Goal: Task Accomplishment & Management: Use online tool/utility

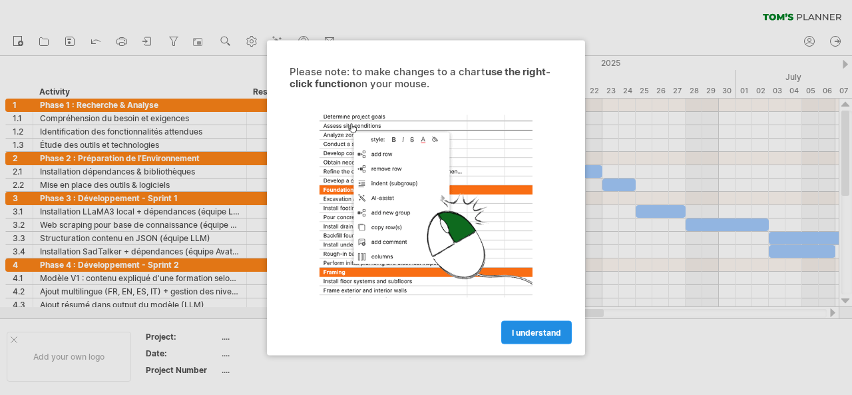
click at [553, 332] on span "I understand" at bounding box center [536, 332] width 49 height 10
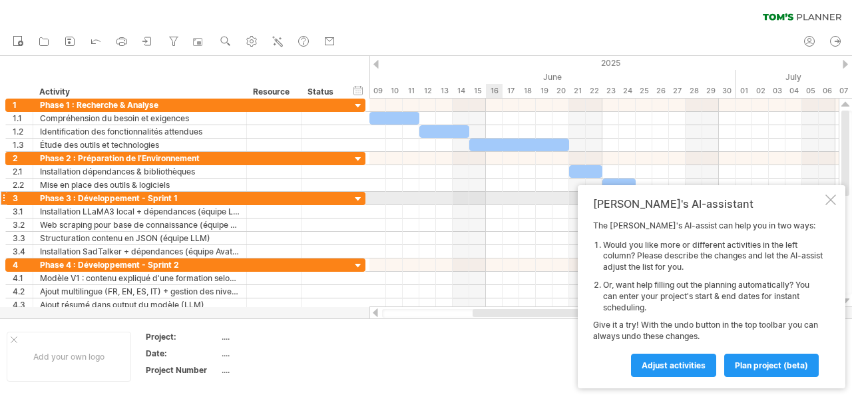
click at [831, 202] on div at bounding box center [830, 199] width 11 height 11
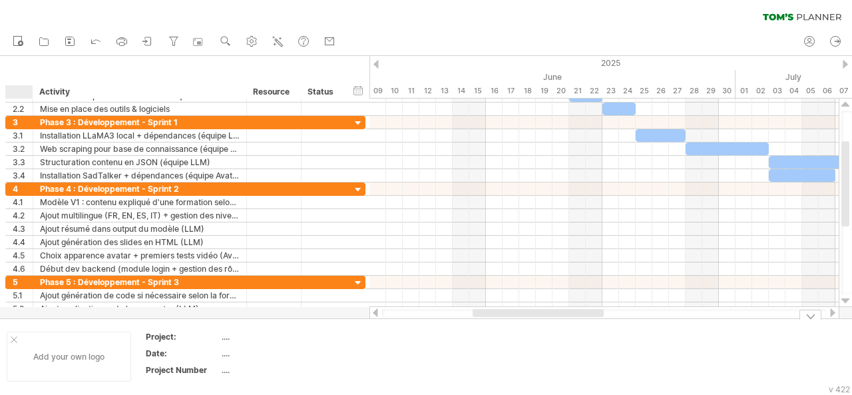
click at [17, 342] on div "Add your own logo" at bounding box center [69, 356] width 124 height 50
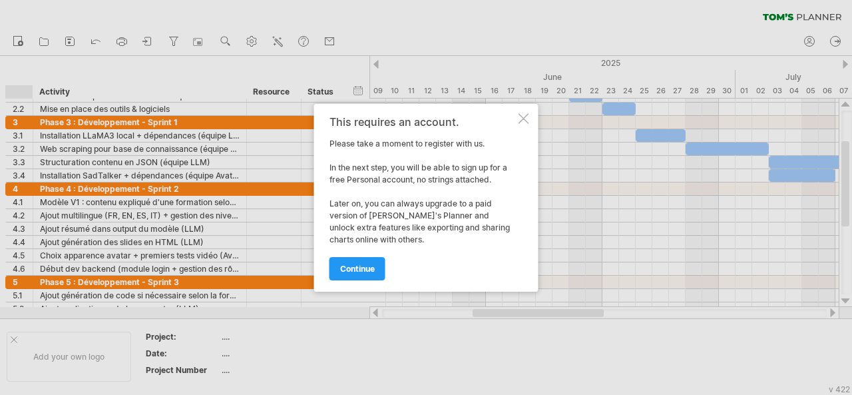
click at [526, 113] on div at bounding box center [523, 118] width 11 height 11
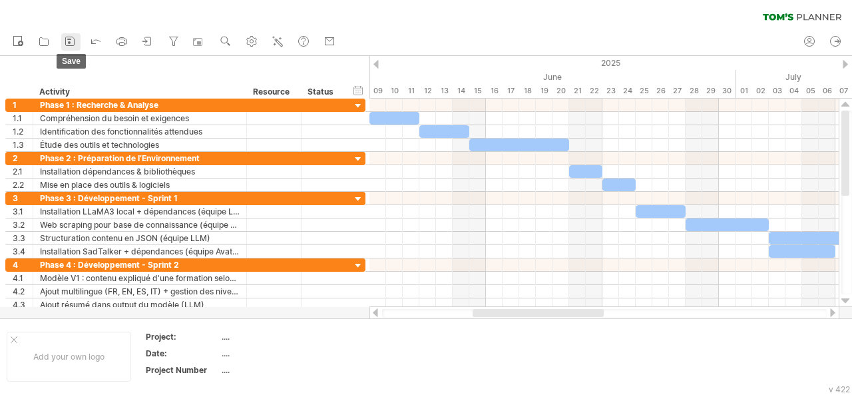
click at [67, 42] on icon at bounding box center [69, 41] width 13 height 13
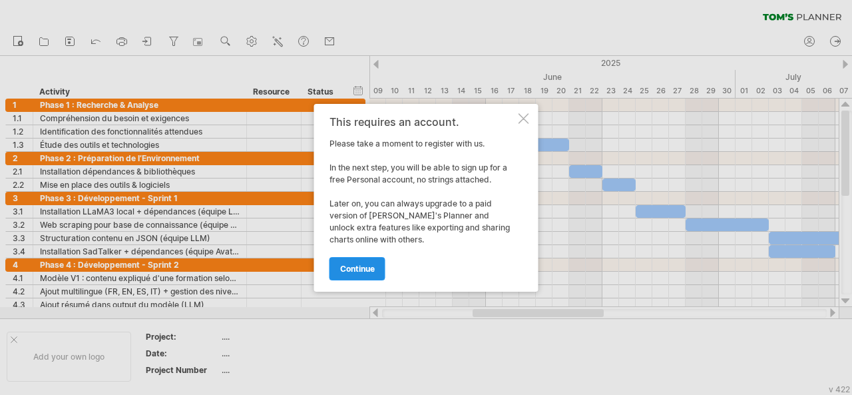
click at [352, 266] on span "continue" at bounding box center [357, 269] width 35 height 10
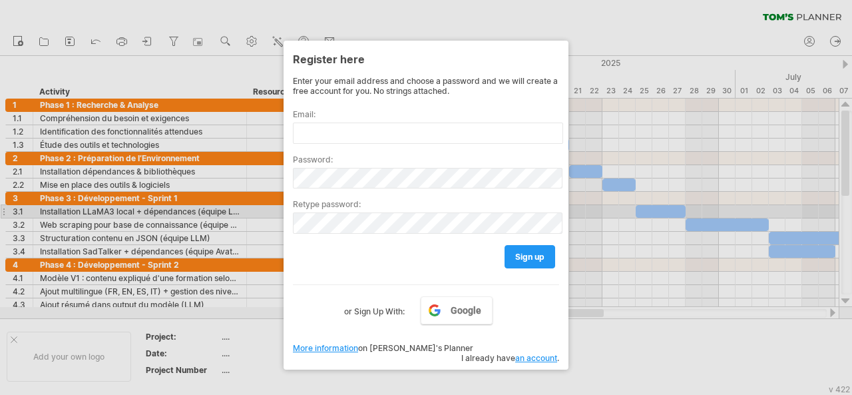
click at [580, 206] on div at bounding box center [426, 197] width 852 height 395
click at [493, 369] on div at bounding box center [426, 197] width 852 height 395
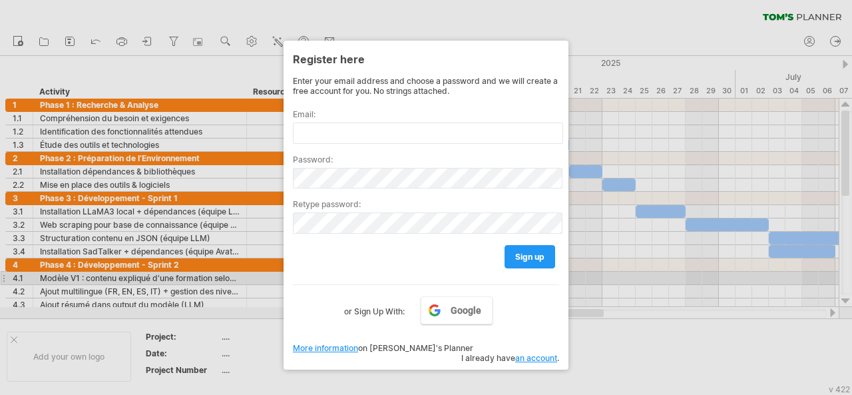
click at [584, 276] on div at bounding box center [426, 197] width 852 height 395
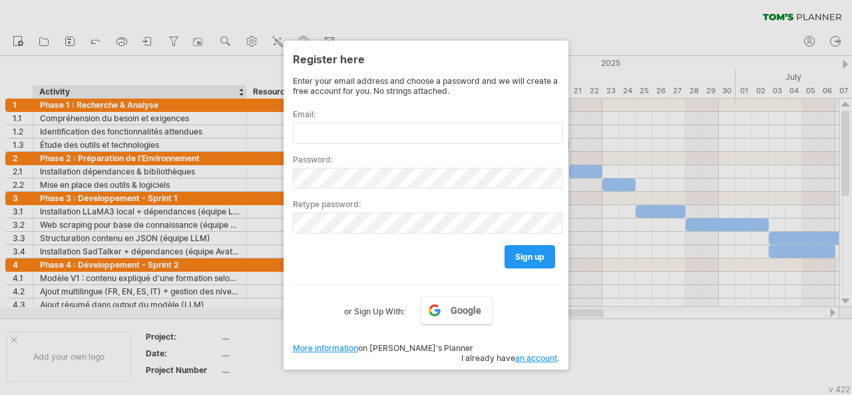
click at [244, 332] on div at bounding box center [426, 197] width 852 height 395
click at [500, 364] on div at bounding box center [426, 197] width 852 height 395
click at [218, 36] on div at bounding box center [426, 197] width 852 height 395
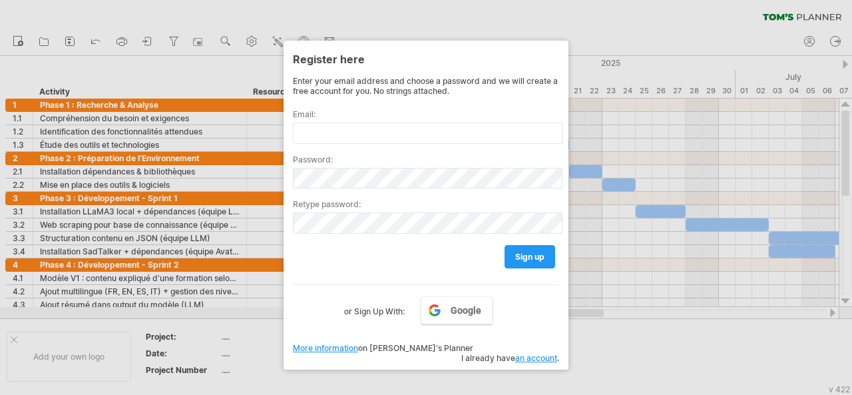
click at [689, 98] on div at bounding box center [426, 197] width 852 height 395
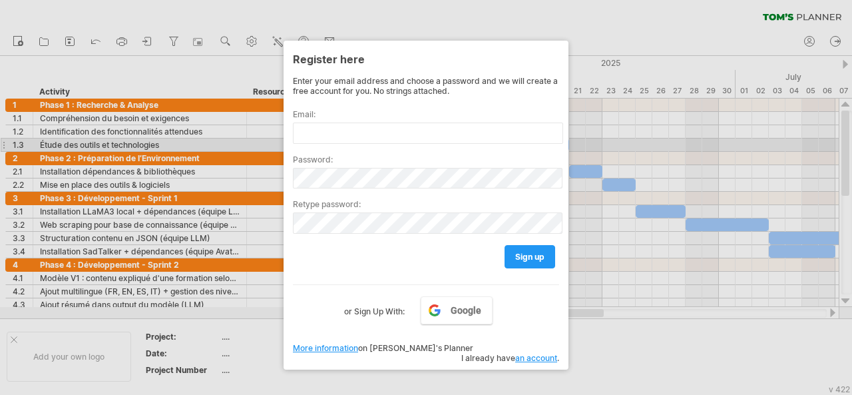
click at [658, 141] on div at bounding box center [426, 197] width 852 height 395
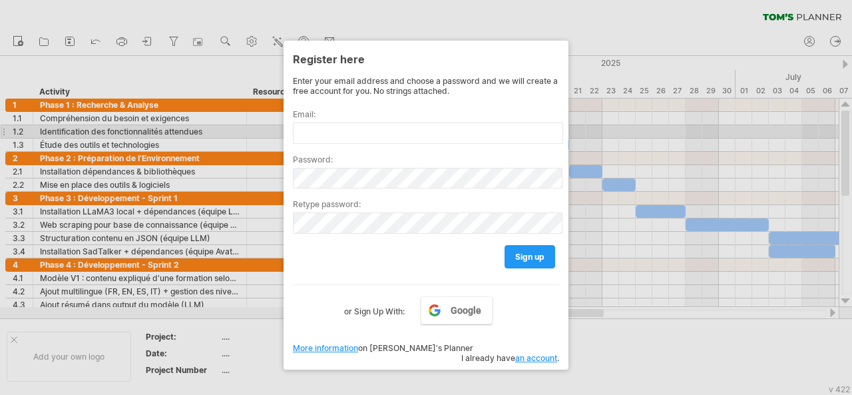
click at [652, 127] on div at bounding box center [426, 197] width 852 height 395
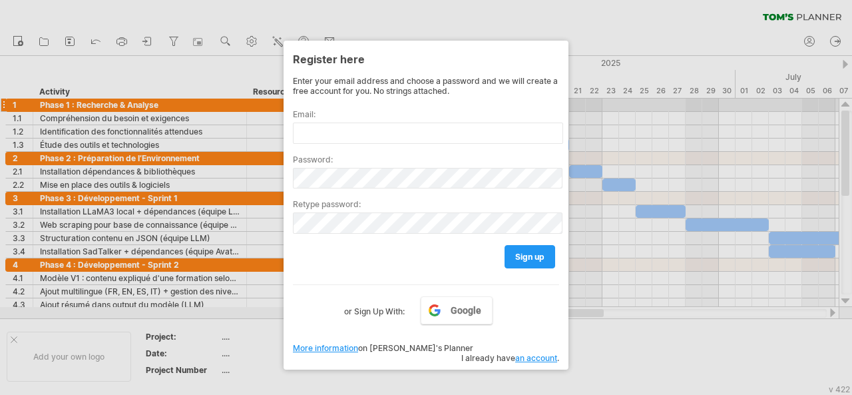
click at [708, 102] on div at bounding box center [426, 197] width 852 height 395
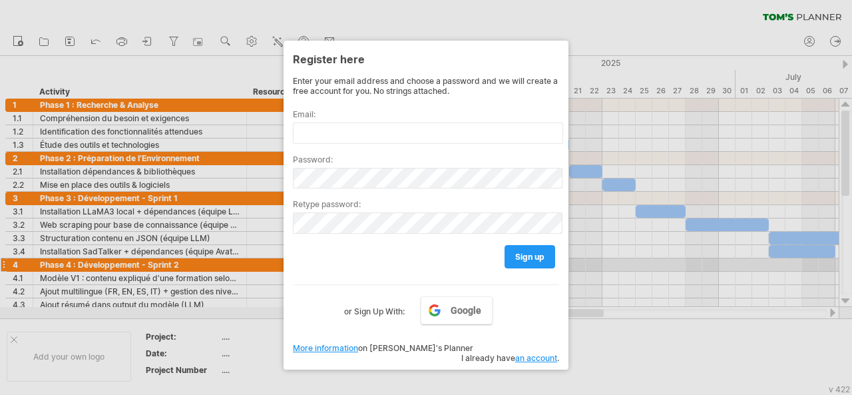
click at [595, 268] on div at bounding box center [426, 197] width 852 height 395
click at [638, 81] on div at bounding box center [426, 197] width 852 height 395
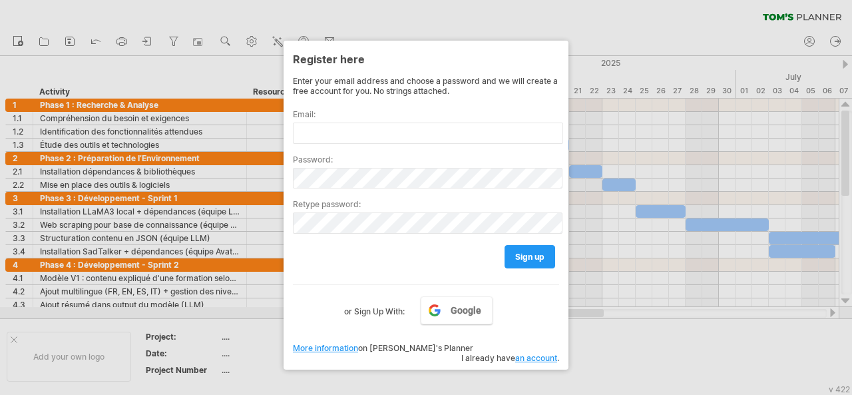
drag, startPoint x: 583, startPoint y: 312, endPoint x: 594, endPoint y: 312, distance: 11.3
click at [594, 312] on div at bounding box center [426, 197] width 852 height 395
click at [528, 31] on div at bounding box center [426, 197] width 852 height 395
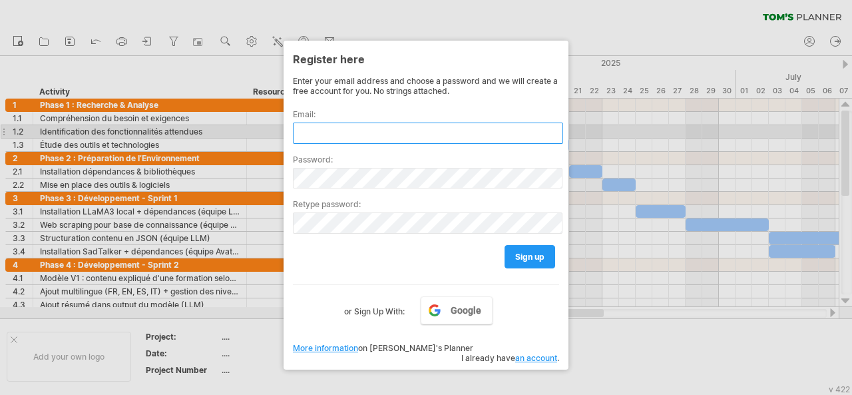
click at [399, 126] on input "text" at bounding box center [428, 132] width 270 height 21
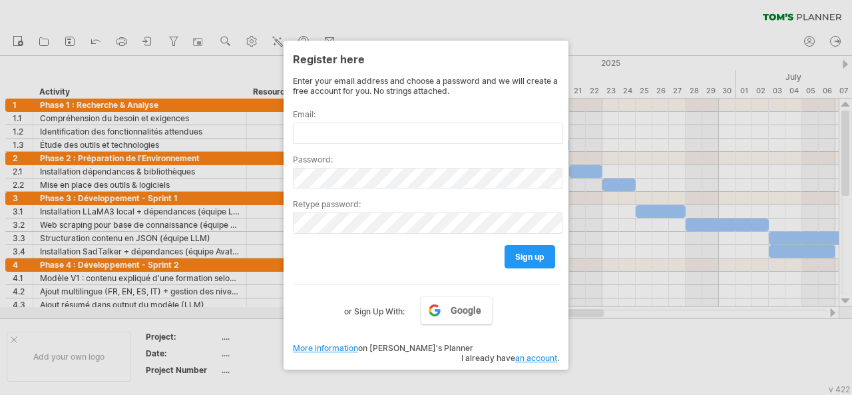
click at [639, 54] on div at bounding box center [426, 197] width 852 height 395
click at [598, 159] on div at bounding box center [426, 197] width 852 height 395
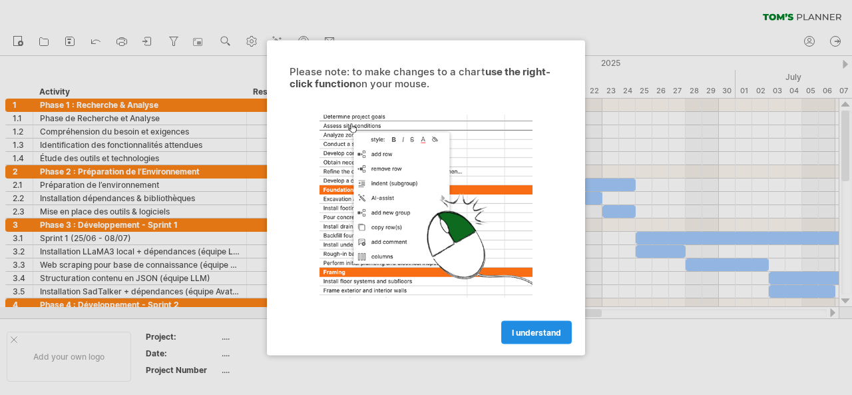
click at [531, 332] on span "I understand" at bounding box center [536, 332] width 49 height 10
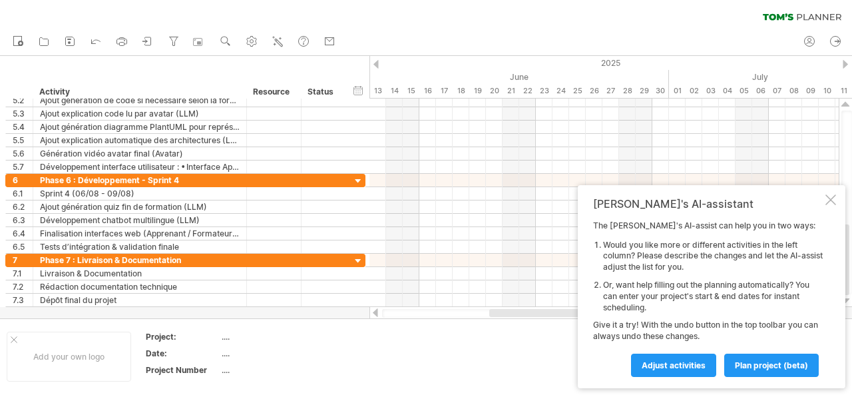
drag, startPoint x: 487, startPoint y: 313, endPoint x: 586, endPoint y: 307, distance: 98.6
click at [586, 307] on div "Trying to reach [DOMAIN_NAME] Connected again... 0% clear filter new 1" at bounding box center [426, 197] width 852 height 395
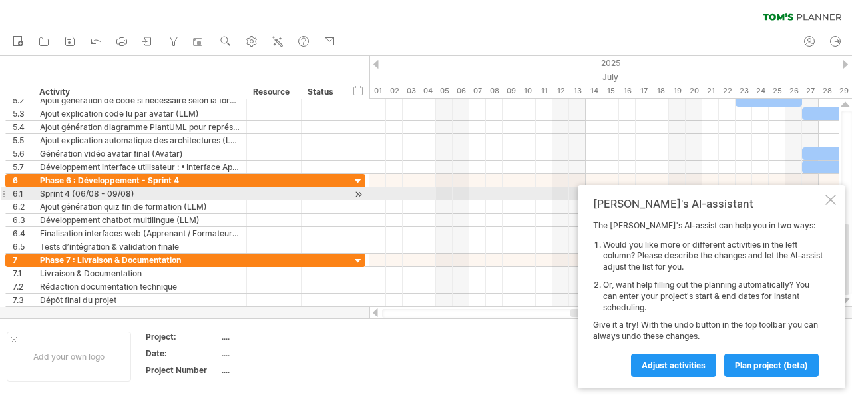
click at [829, 198] on div at bounding box center [830, 199] width 11 height 11
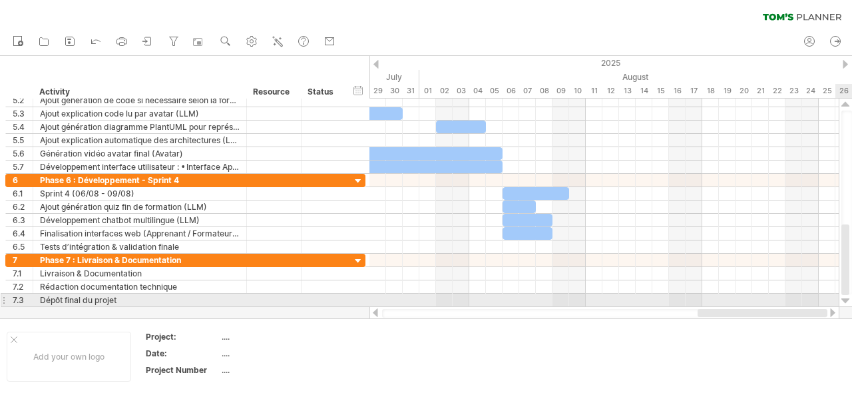
drag, startPoint x: 677, startPoint y: 314, endPoint x: 843, endPoint y: 297, distance: 166.0
click at [843, 297] on div at bounding box center [610, 208] width 482 height 221
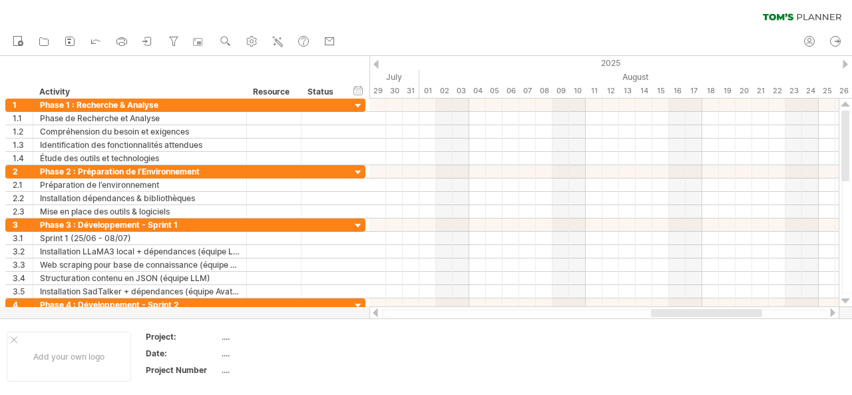
click at [369, 72] on div "hide start/end/duration show start/end/duration ******** Activity ******** Reso…" at bounding box center [184, 77] width 369 height 43
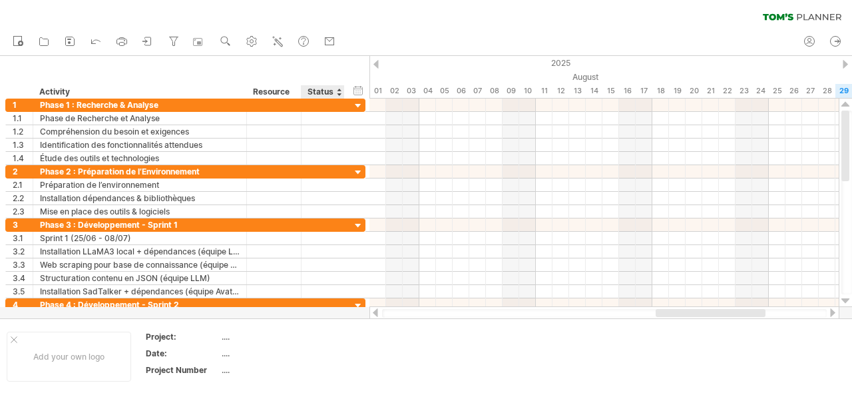
drag, startPoint x: 370, startPoint y: 73, endPoint x: 322, endPoint y: 68, distance: 48.2
click at [322, 68] on div "Trying to reach [DOMAIN_NAME] Connected again... 0% clear filter new 1" at bounding box center [426, 197] width 852 height 395
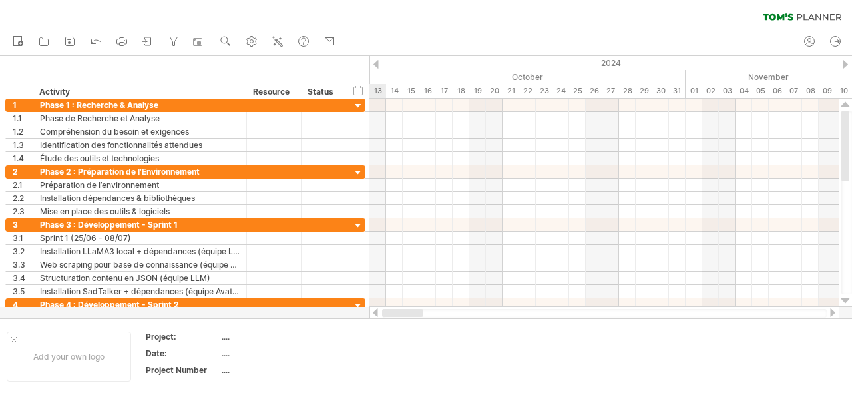
drag, startPoint x: 433, startPoint y: 309, endPoint x: 378, endPoint y: 307, distance: 54.6
click at [378, 307] on div at bounding box center [604, 312] width 470 height 13
click at [399, 315] on div at bounding box center [604, 313] width 445 height 9
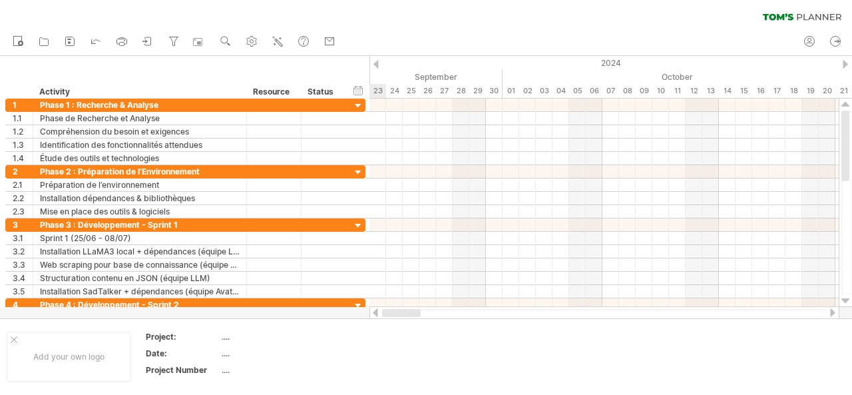
drag, startPoint x: 419, startPoint y: 314, endPoint x: 361, endPoint y: 313, distance: 58.6
click at [361, 313] on div "Trying to reach [DOMAIN_NAME] Connected again... 0% clear filter new 1" at bounding box center [426, 197] width 852 height 395
drag, startPoint x: 407, startPoint y: 313, endPoint x: 361, endPoint y: 311, distance: 45.9
click at [361, 311] on div "Trying to reach [DOMAIN_NAME] Connected again... 0% clear filter new 1" at bounding box center [426, 197] width 852 height 395
drag, startPoint x: 390, startPoint y: 311, endPoint x: 361, endPoint y: 310, distance: 28.6
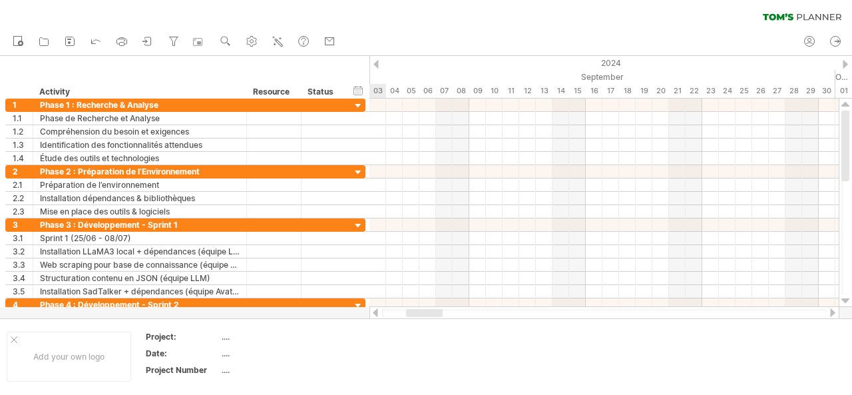
click at [361, 310] on div "Trying to reach [DOMAIN_NAME] Connected again... 0% clear filter new 1" at bounding box center [426, 197] width 852 height 395
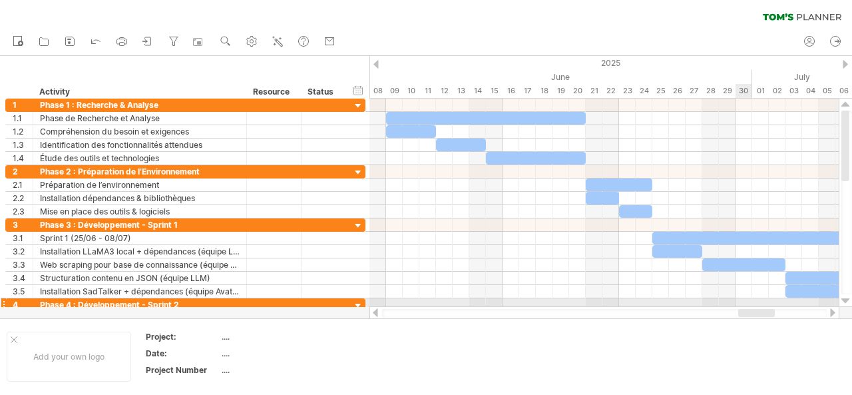
drag, startPoint x: 412, startPoint y: 314, endPoint x: 744, endPoint y: 300, distance: 332.4
click at [744, 300] on div "Trying to reach [DOMAIN_NAME] Connected again... 0% clear filter new 1" at bounding box center [426, 197] width 852 height 395
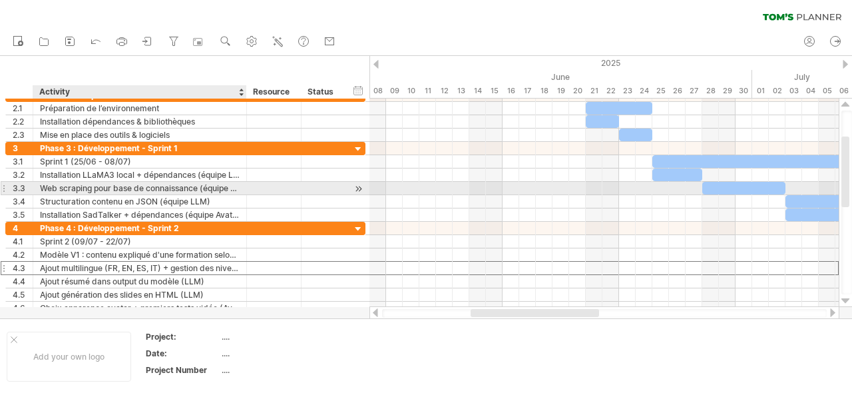
click at [221, 268] on div "Ajout multilingue (FR, EN, ES, IT) + gestion des niveaux (Débutant, Intermédiai…" at bounding box center [140, 268] width 200 height 13
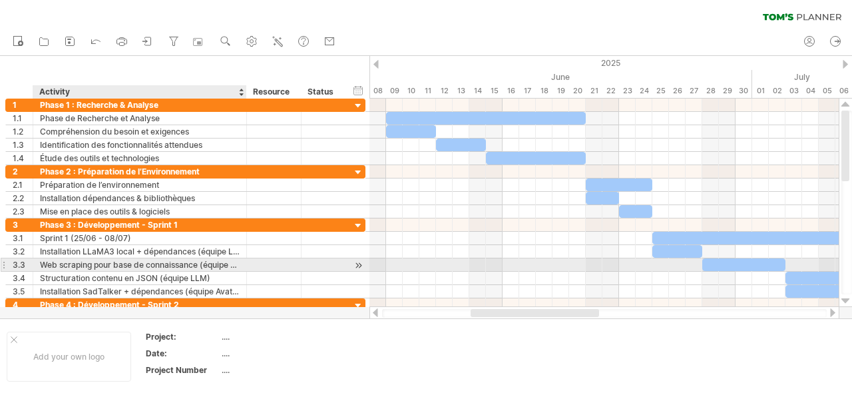
click at [221, 268] on div "Web scraping pour base de connaissance (équipe LLM)" at bounding box center [140, 264] width 200 height 13
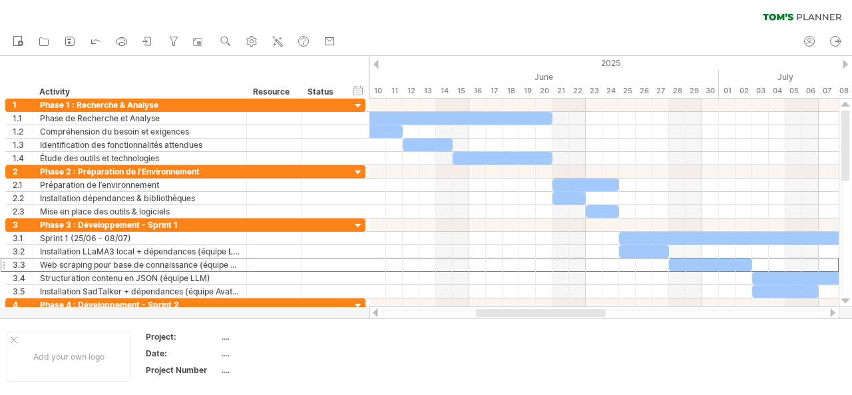
click at [547, 317] on div at bounding box center [604, 313] width 445 height 9
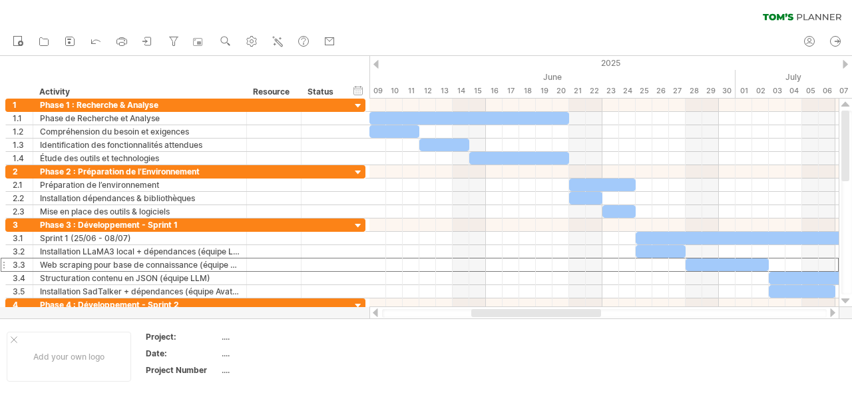
click at [542, 313] on div at bounding box center [536, 313] width 130 height 8
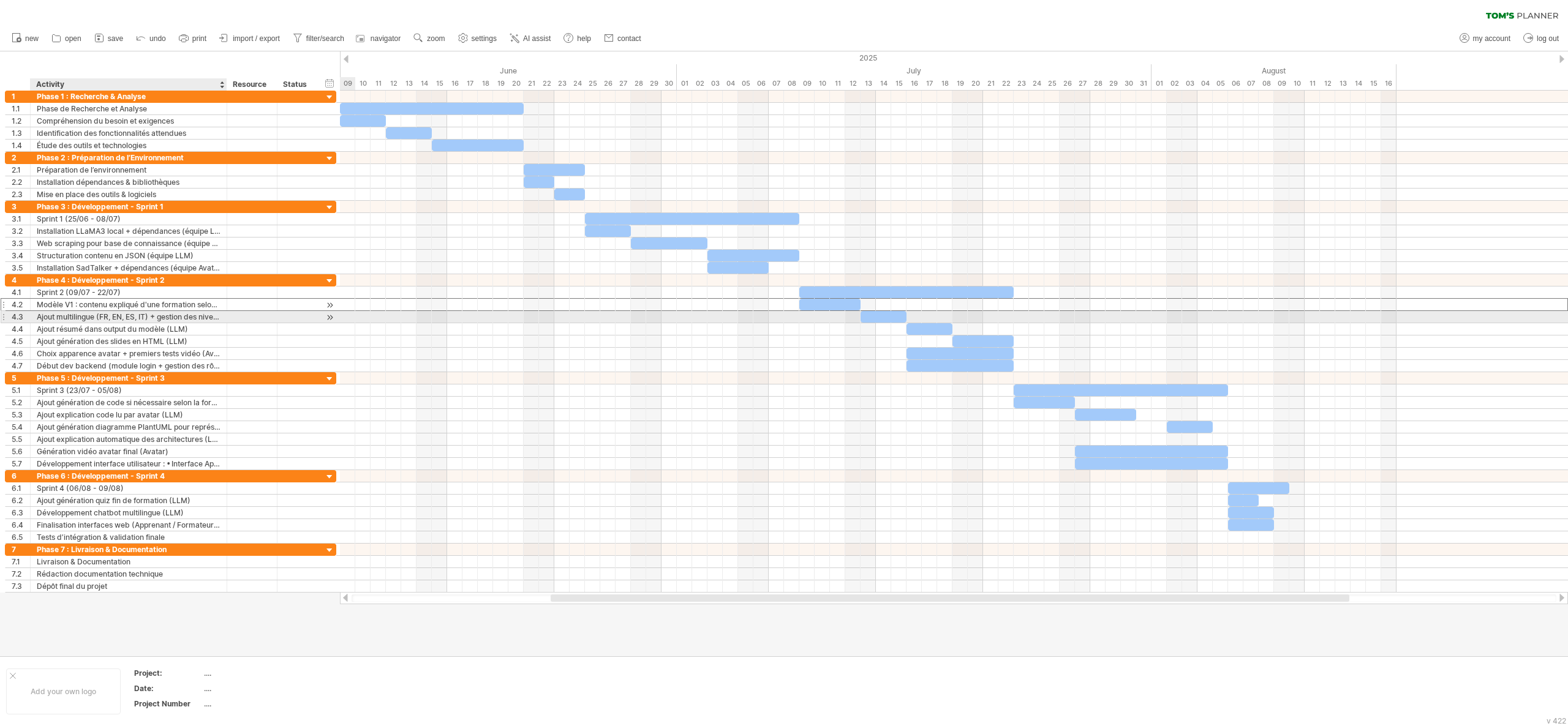
click at [158, 310] on div "Modèle V1 : contenu expliqué d'une formation selon un sujet et un plan donné (L…" at bounding box center [129, 305] width 184 height 12
click at [158, 310] on input "**********" at bounding box center [129, 305] width 184 height 12
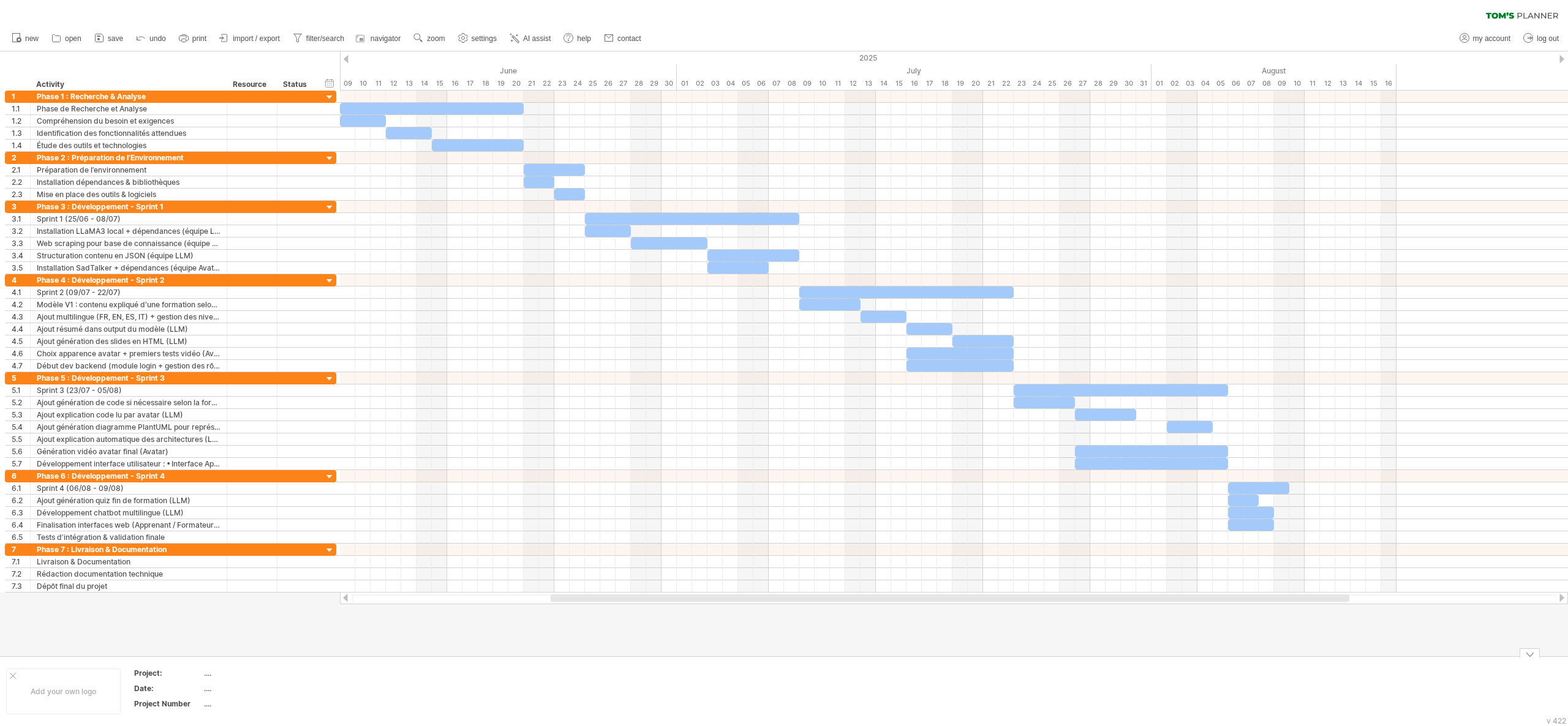
click at [403, 363] on td at bounding box center [363, 691] width 97 height 47
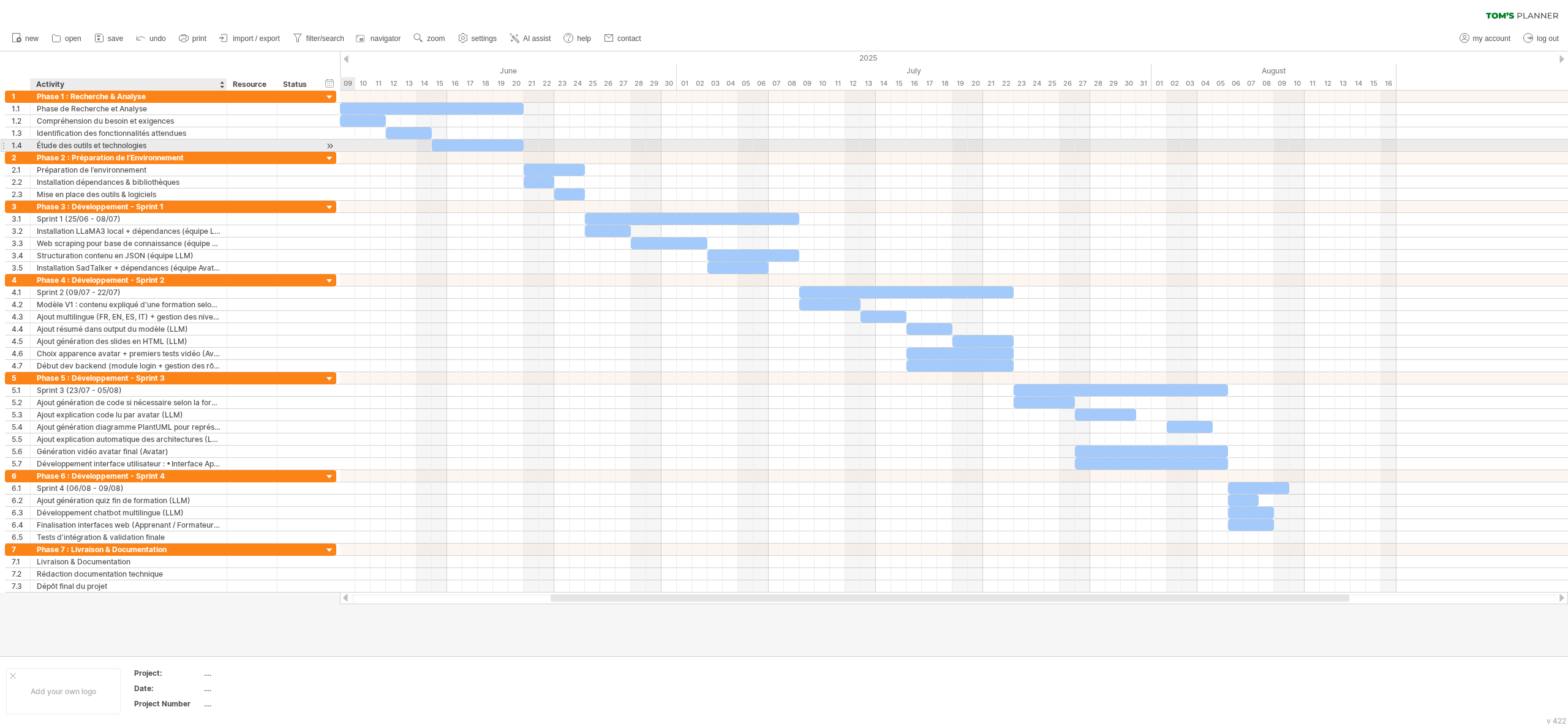
click at [175, 144] on div "Étude des outils et technologies" at bounding box center [129, 145] width 184 height 12
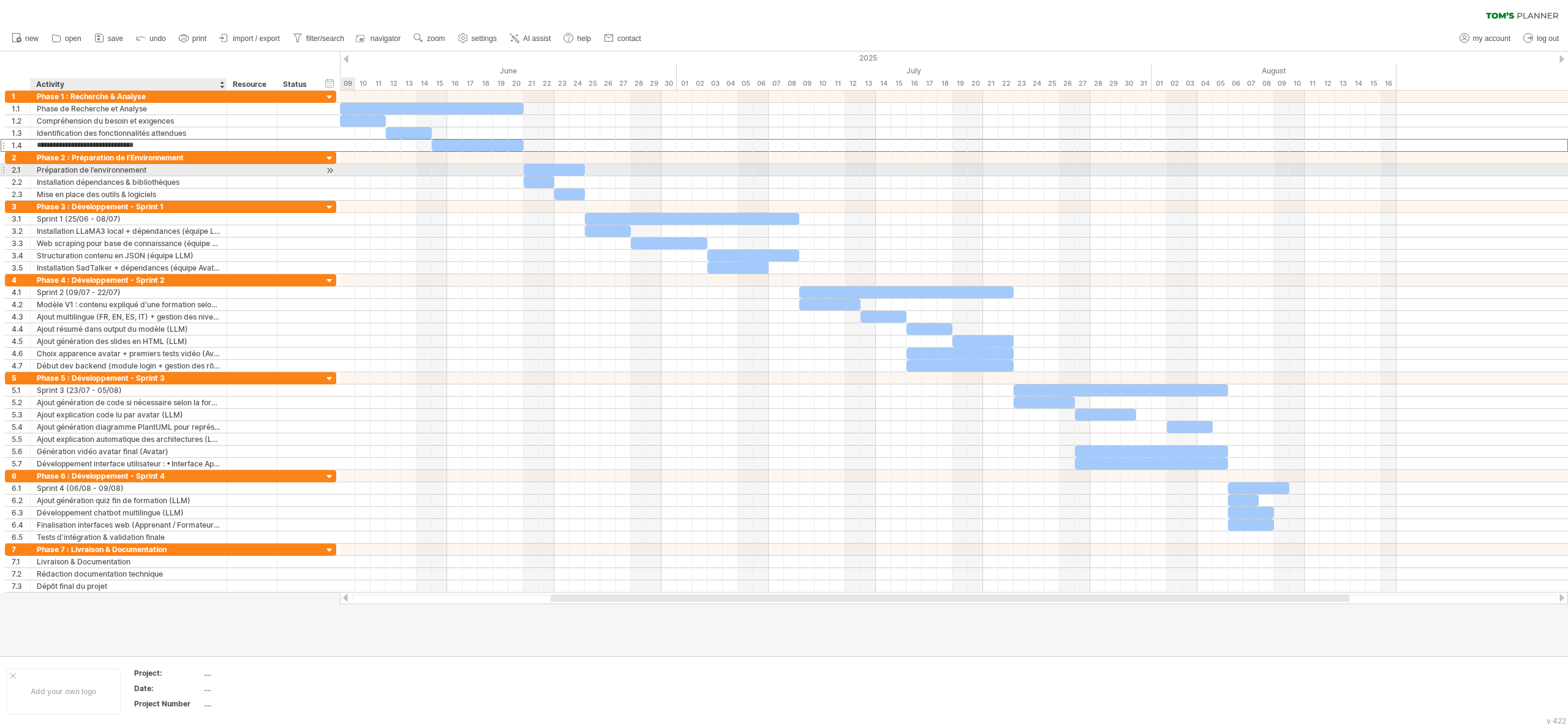
click at [118, 166] on div "Préparation de l’environnement" at bounding box center [129, 169] width 184 height 12
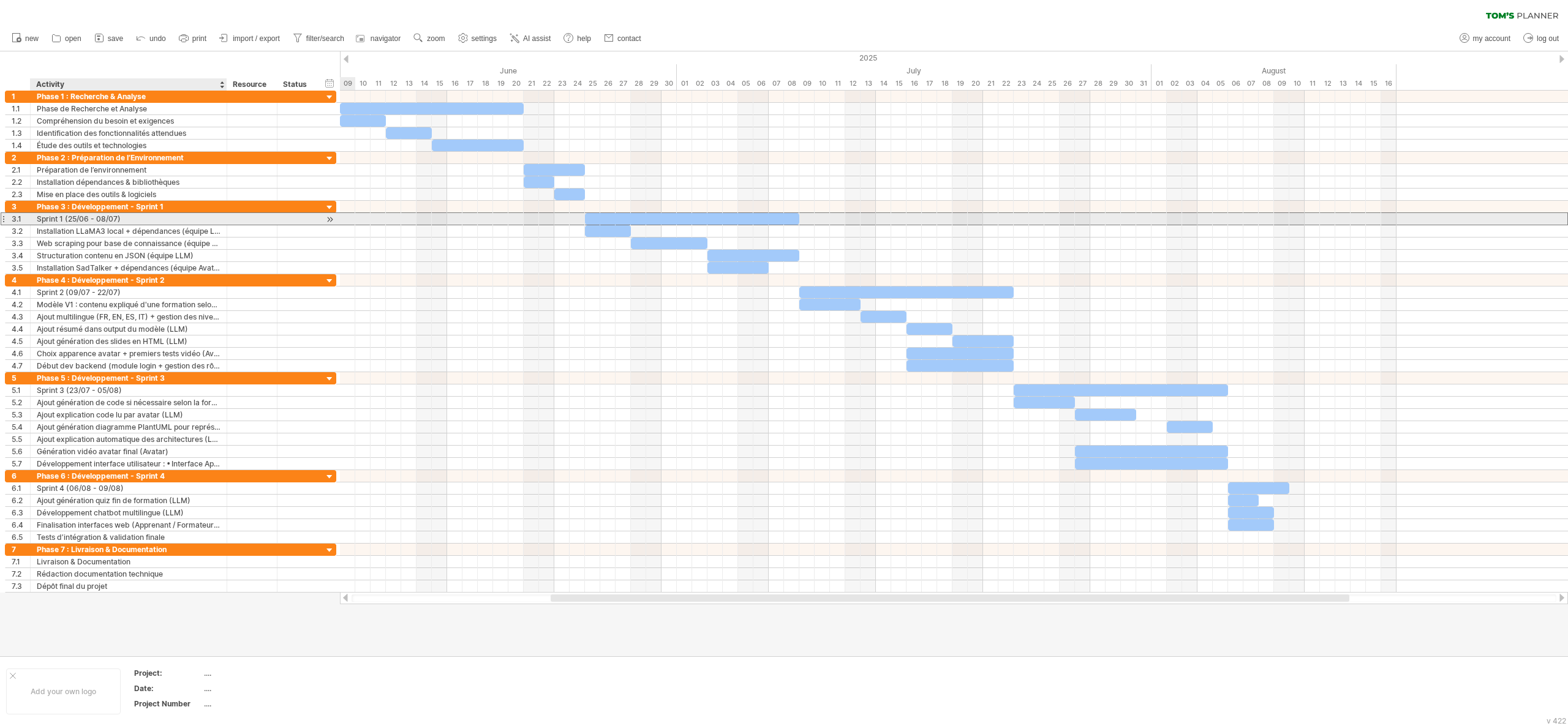
click at [98, 225] on div "Sprint 1 (25/06 - 08/07)" at bounding box center [129, 219] width 184 height 12
click at [92, 233] on div "Installation LLaMA3 local + dépendances (équipe LLM)" at bounding box center [129, 231] width 184 height 12
click at [114, 233] on input "**********" at bounding box center [129, 231] width 184 height 12
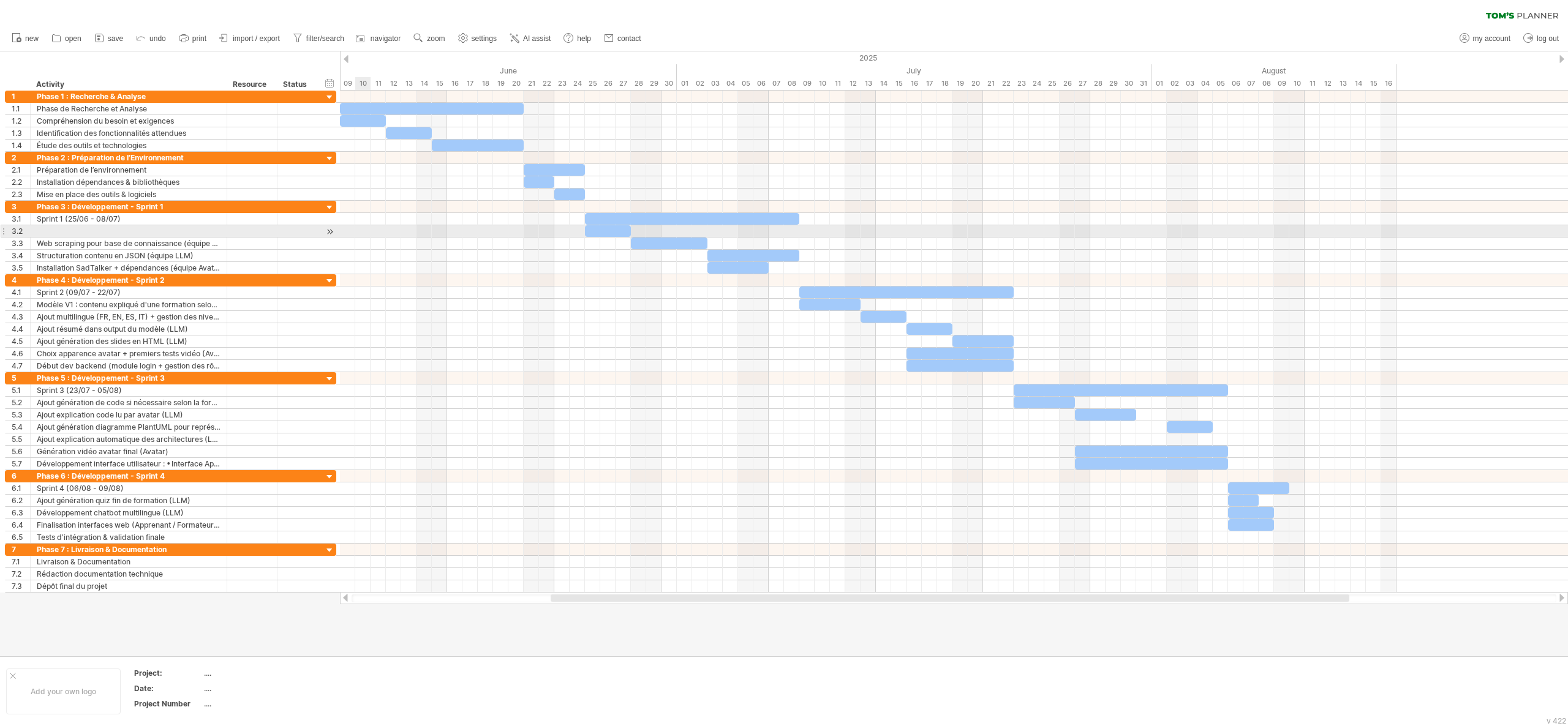
click at [358, 233] on div at bounding box center [953, 231] width 1228 height 12
click at [344, 234] on div at bounding box center [953, 231] width 1228 height 12
click at [317, 234] on div at bounding box center [296, 231] width 40 height 12
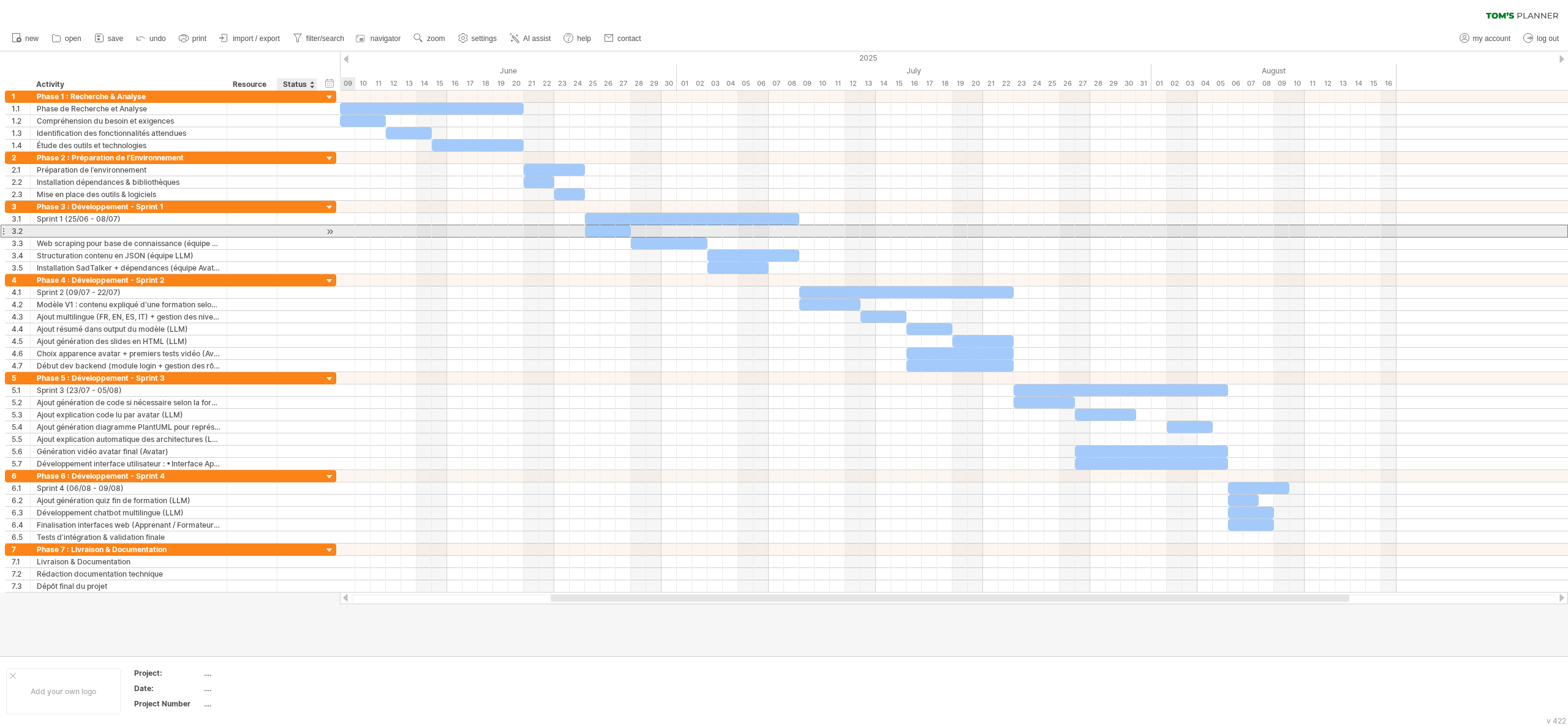
click at [317, 234] on div at bounding box center [296, 231] width 40 height 12
click at [290, 233] on div at bounding box center [296, 231] width 27 height 12
click at [290, 233] on input "text" at bounding box center [296, 231] width 27 height 12
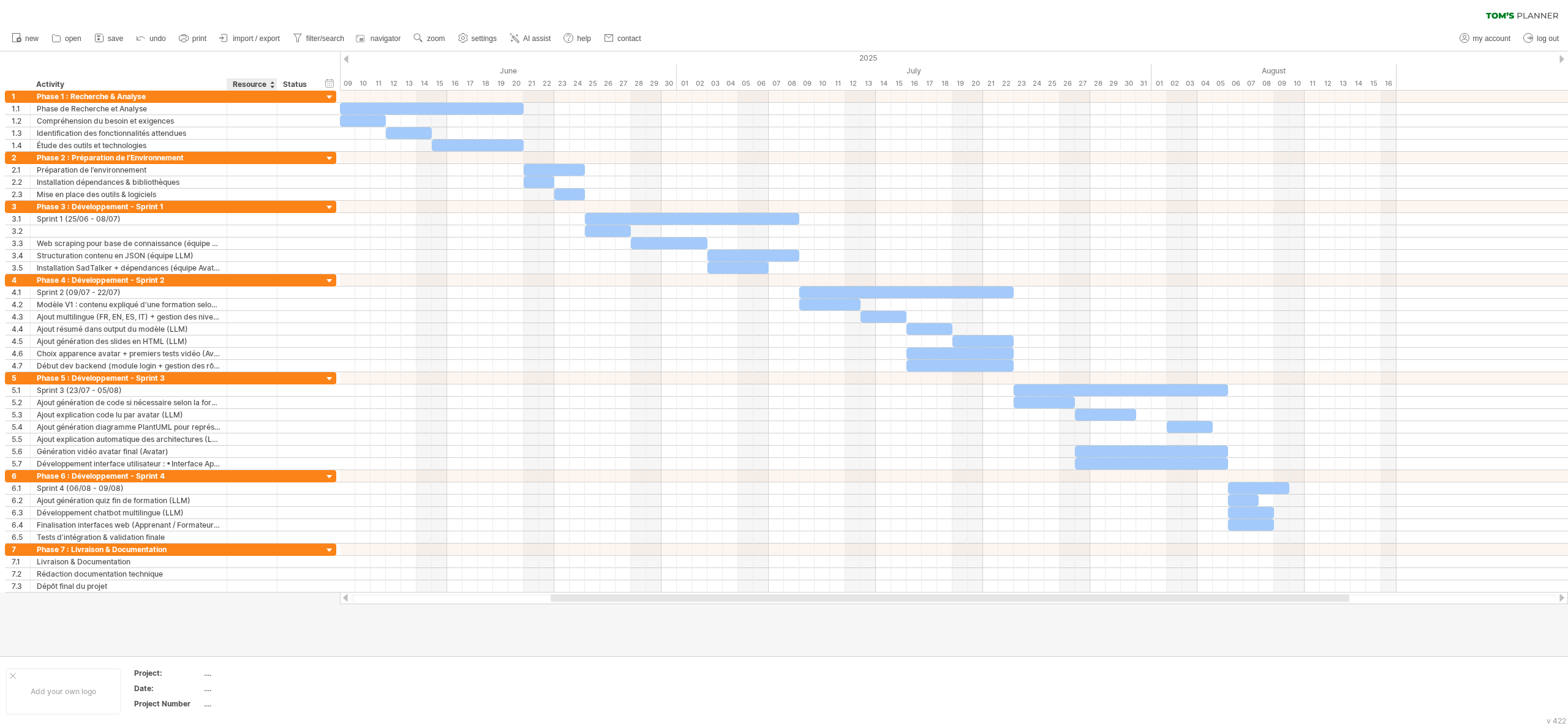
click at [261, 363] on div at bounding box center [784, 354] width 1568 height 605
click at [223, 233] on div at bounding box center [225, 231] width 6 height 12
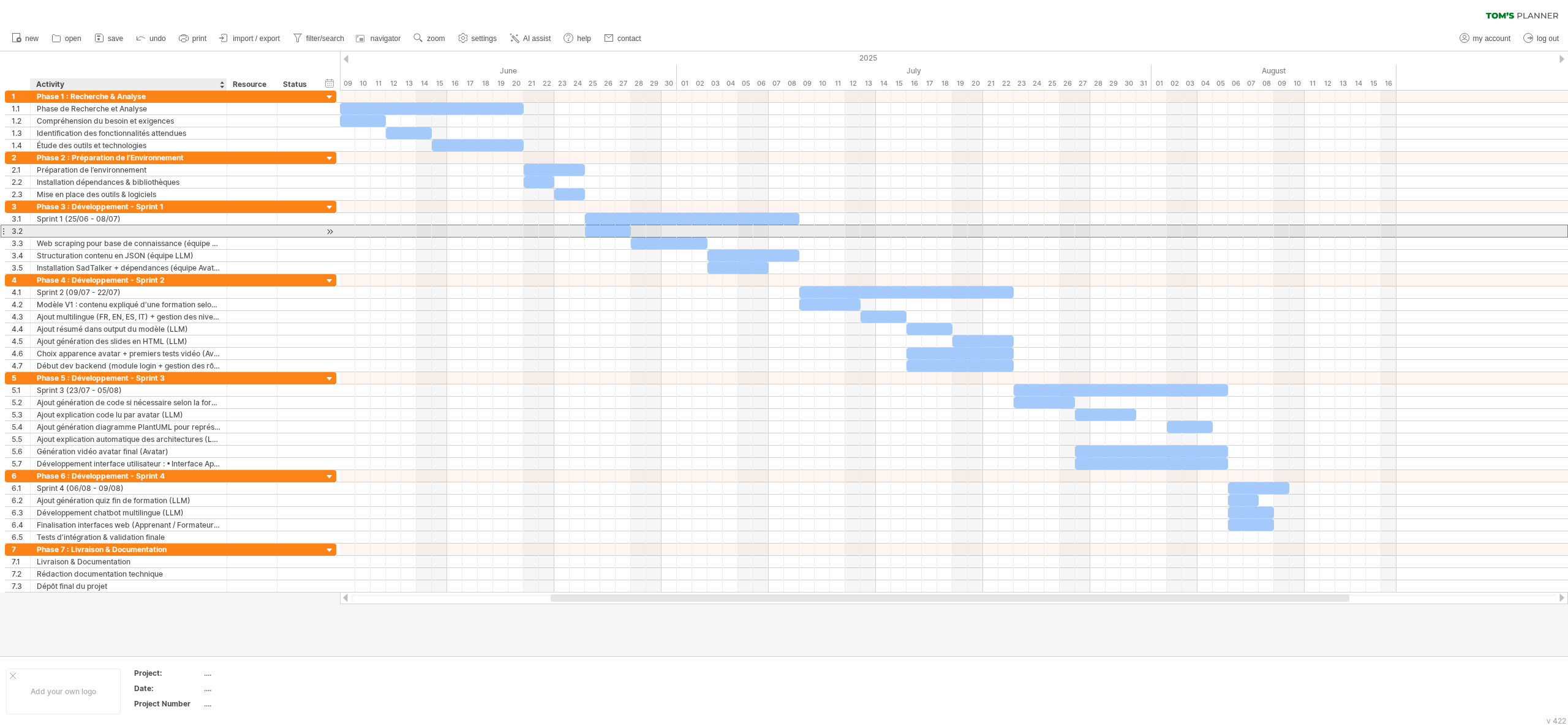
click at [185, 233] on div at bounding box center [129, 231] width 184 height 12
click at [217, 286] on span "remove row" at bounding box center [236, 287] width 42 height 9
click at [162, 235] on div at bounding box center [129, 231] width 184 height 12
click at [162, 235] on input "text" at bounding box center [129, 231] width 184 height 12
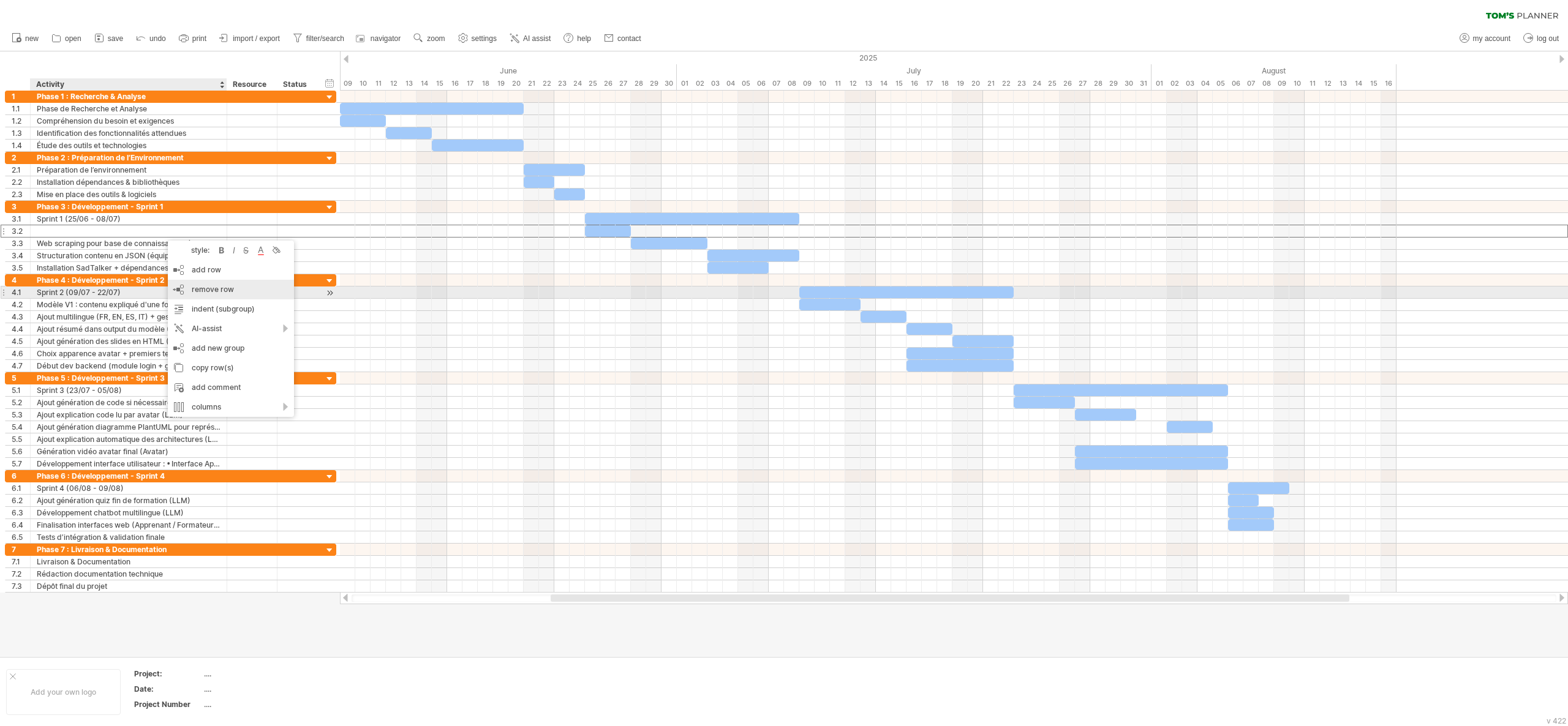
click at [236, 294] on div "remove row remove selected rows" at bounding box center [230, 289] width 126 height 19
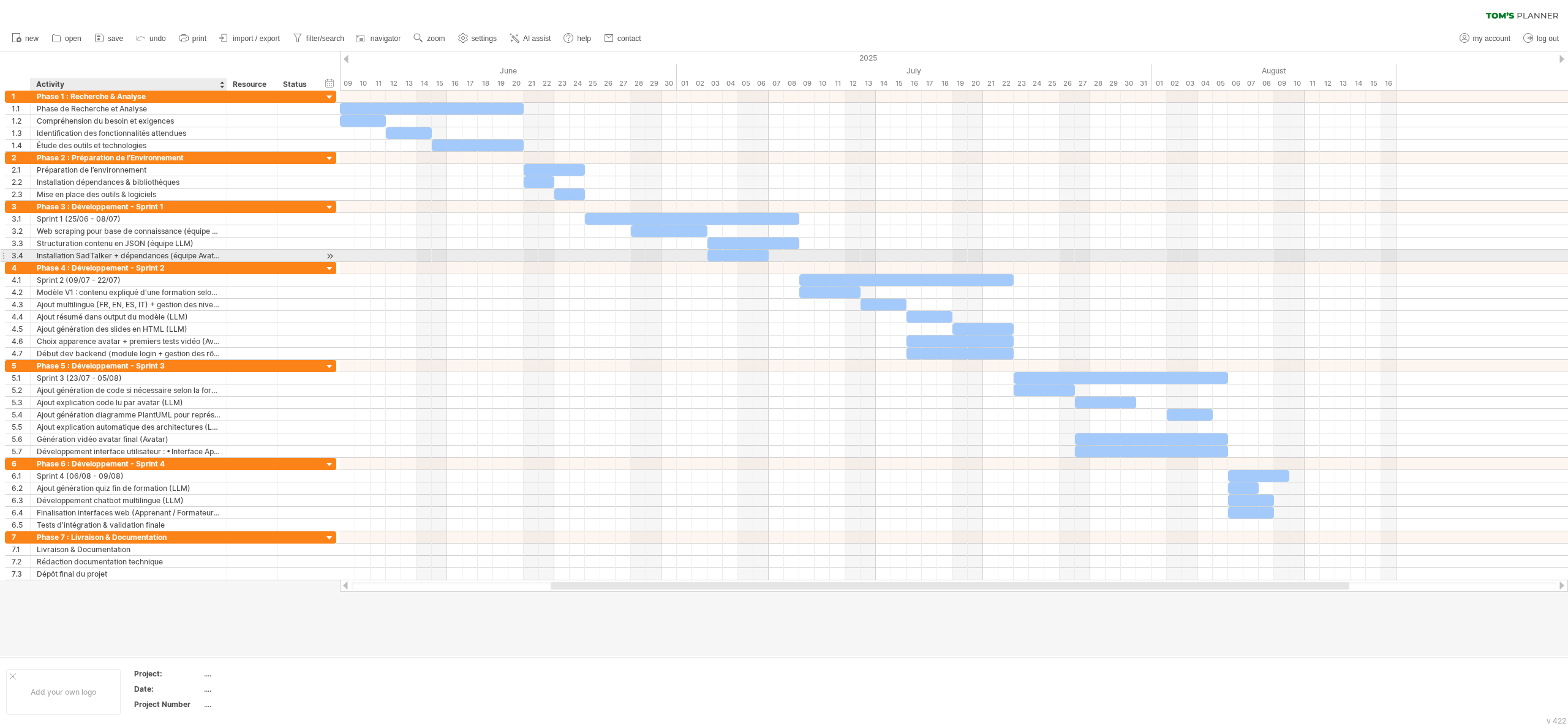
click at [212, 259] on div "Installation SadTalker + dépendances (équipe Avatar)" at bounding box center [129, 256] width 184 height 12
click at [212, 259] on input "**********" at bounding box center [129, 256] width 184 height 12
click at [223, 261] on div at bounding box center [225, 256] width 6 height 12
drag, startPoint x: 225, startPoint y: 261, endPoint x: 243, endPoint y: 263, distance: 18.1
click at [243, 262] on div at bounding box center [243, 256] width 6 height 12
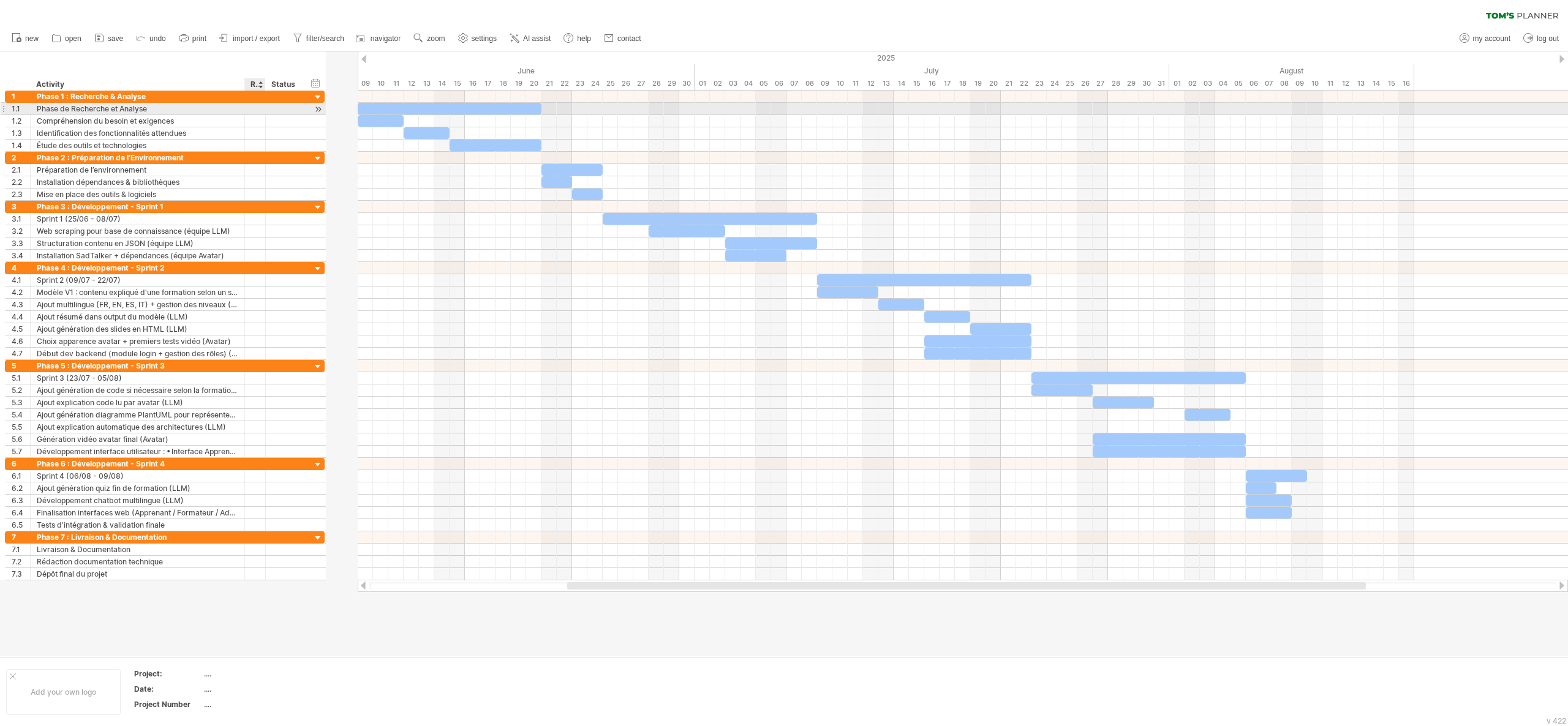
drag, startPoint x: 292, startPoint y: 115, endPoint x: 263, endPoint y: 108, distance: 29.8
click at [263, 108] on div "**********" at bounding box center [164, 121] width 319 height 62
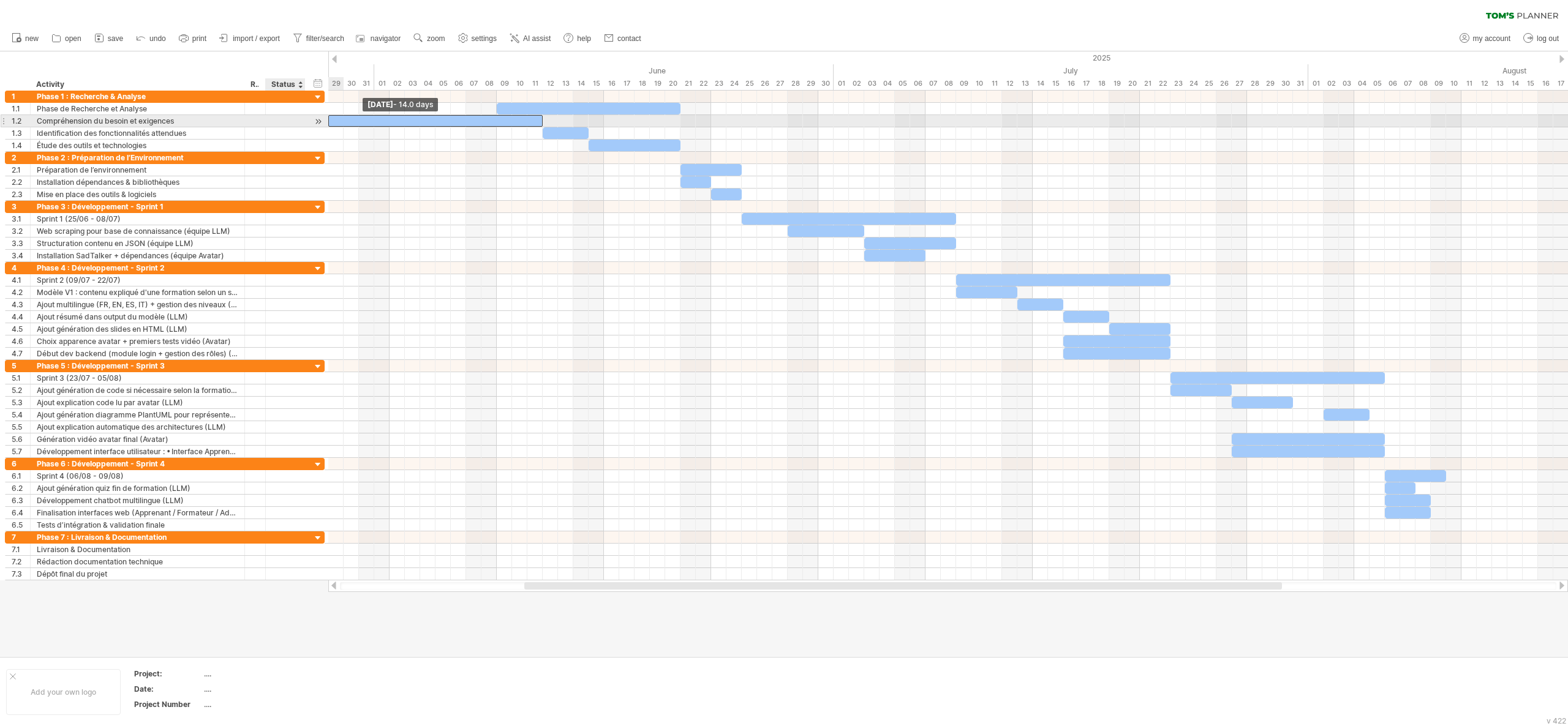
drag, startPoint x: 329, startPoint y: 121, endPoint x: 294, endPoint y: 117, distance: 35.2
click at [294, 117] on div "Trying to reach [DOMAIN_NAME] Connected again... 0% clear filter new 1" at bounding box center [784, 363] width 1568 height 726
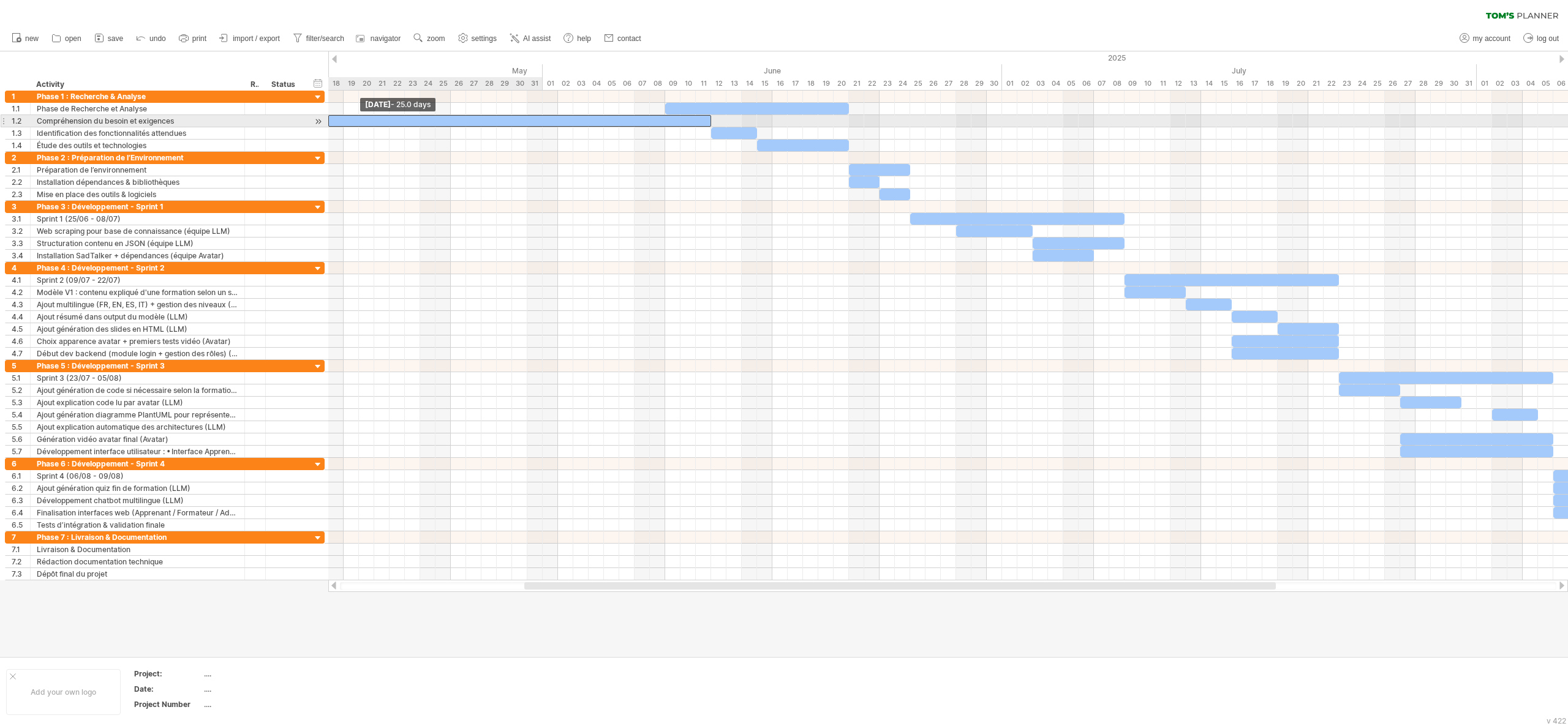
drag, startPoint x: 329, startPoint y: 117, endPoint x: 318, endPoint y: 117, distance: 11.0
click at [318, 117] on div "Trying to reach [DOMAIN_NAME] Connected again... 0% clear filter new 1" at bounding box center [784, 363] width 1568 height 726
